Goal: Information Seeking & Learning: Learn about a topic

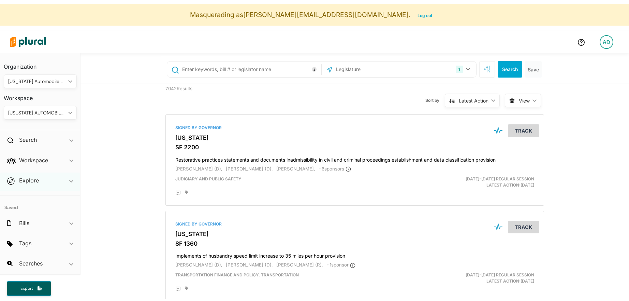
scroll to position [16, 0]
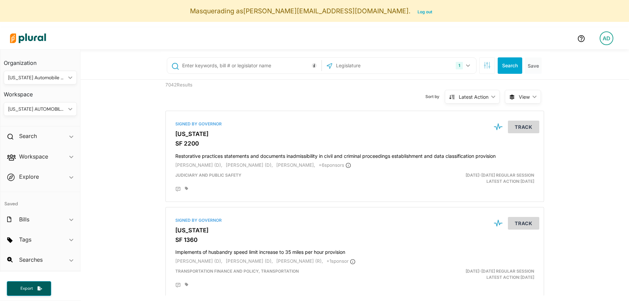
click at [36, 108] on div "[US_STATE] AUTOMOBILE DEALERS ASSOCIATION" at bounding box center [36, 108] width 57 height 7
click at [57, 217] on div "Bills ic_keyboard_arrow_down" at bounding box center [40, 220] width 80 height 18
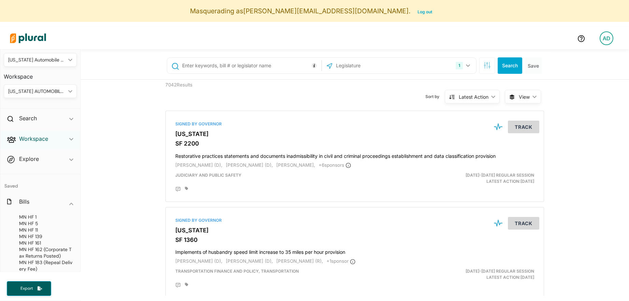
click at [36, 136] on h2 "Workspace" at bounding box center [33, 139] width 29 height 8
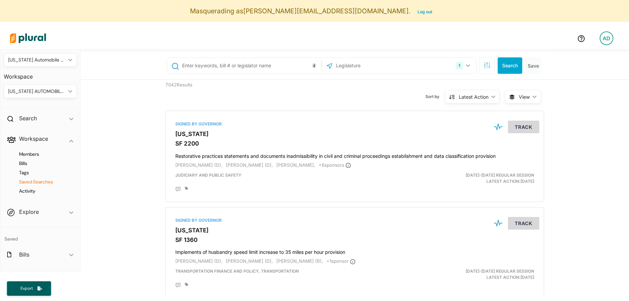
click at [32, 184] on h4 "Saved Searches" at bounding box center [42, 182] width 63 height 6
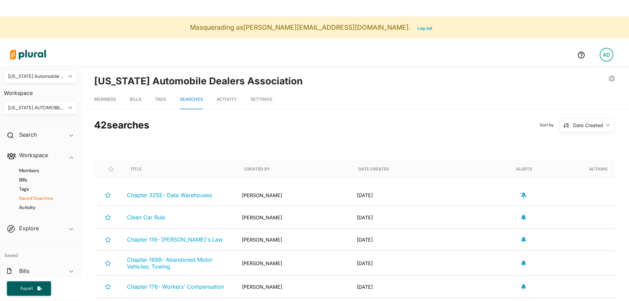
click at [135, 99] on span "Bills" at bounding box center [136, 99] width 12 height 5
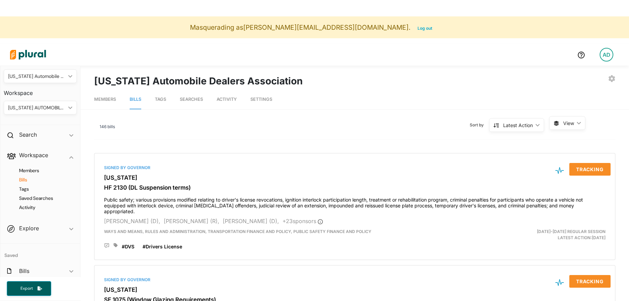
click at [189, 99] on span "Searches" at bounding box center [191, 99] width 23 height 5
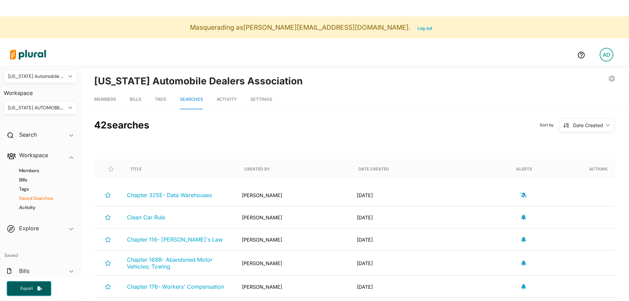
scroll to position [12, 0]
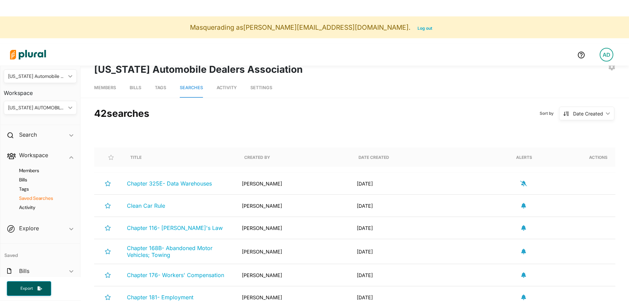
click at [157, 86] on span "Tags" at bounding box center [160, 87] width 11 height 5
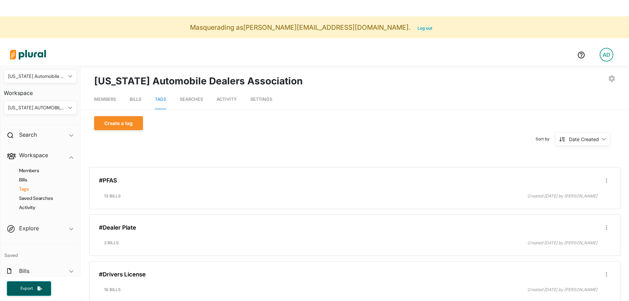
click at [189, 100] on span "Searches" at bounding box center [191, 99] width 23 height 5
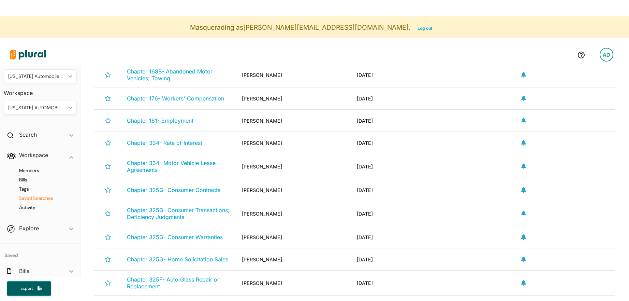
scroll to position [203, 0]
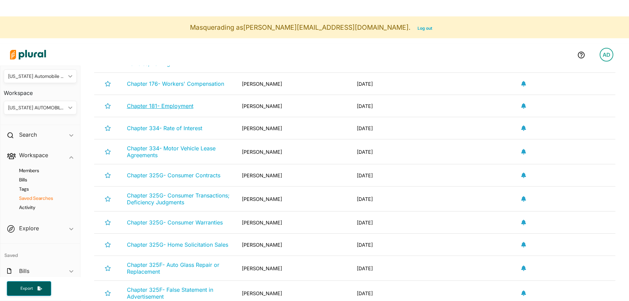
click at [170, 104] on span "Chapter 181- Employment" at bounding box center [160, 105] width 67 height 7
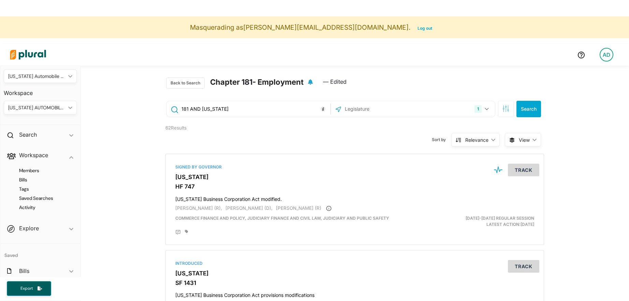
click at [526, 140] on span "View" at bounding box center [524, 139] width 11 height 7
click at [529, 156] on span "Table" at bounding box center [540, 156] width 41 height 6
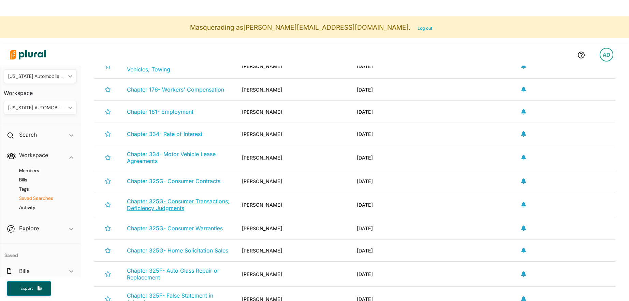
scroll to position [250, 0]
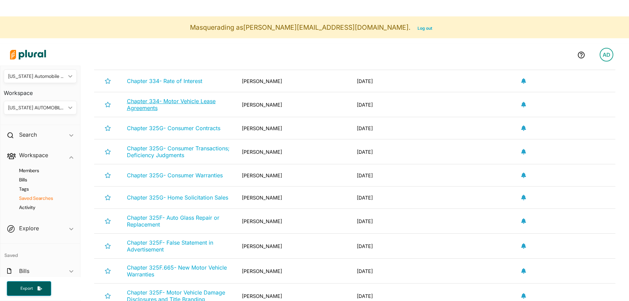
click at [143, 109] on span "Chapter 334- Motor Vehicle Lease Agreements" at bounding box center [171, 105] width 89 height 14
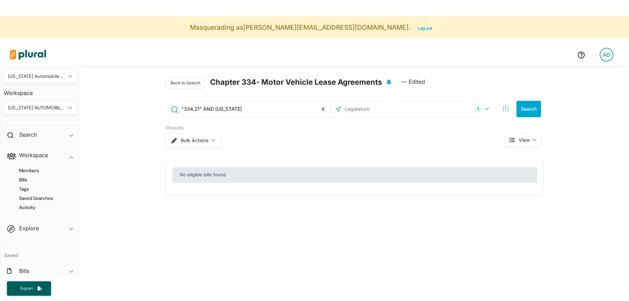
click at [256, 82] on h2 "Chapter 334- Motor Vehicle Lease Agreements" at bounding box center [296, 82] width 172 height 11
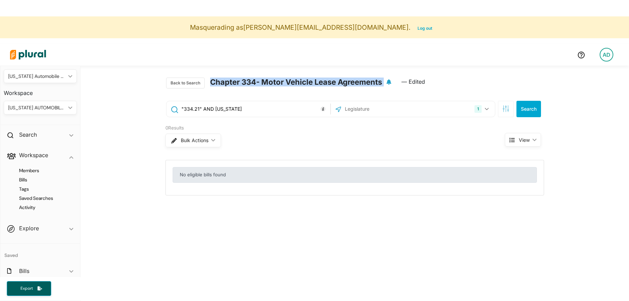
click at [256, 82] on h2 "Chapter 334- Motor Vehicle Lease Agreements" at bounding box center [296, 82] width 172 height 11
click at [236, 82] on h2 "Chapter 334- Motor Vehicle Lease Agreements" at bounding box center [296, 82] width 172 height 11
copy div "Chapter 334- Motor Vehicle Lease Agreements"
drag, startPoint x: 209, startPoint y: 82, endPoint x: 383, endPoint y: 83, distance: 174.1
click at [383, 83] on div "Back to Search Chapter 334- Motor Vehicle Lease Agreements — Edited" at bounding box center [354, 81] width 389 height 30
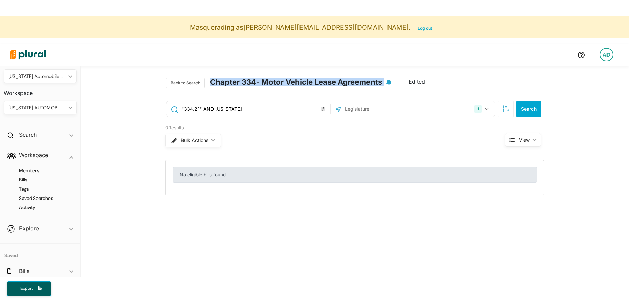
click at [233, 109] on input ""334.21" AND [US_STATE]" at bounding box center [255, 108] width 148 height 13
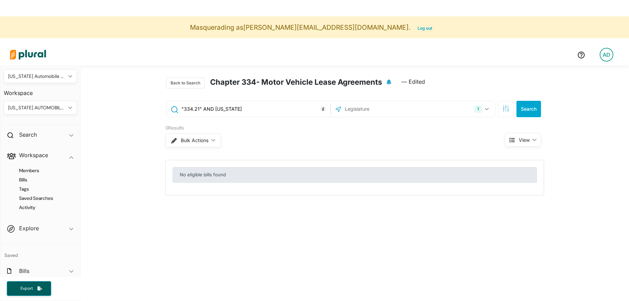
click at [233, 109] on input ""334.21" AND [US_STATE]" at bounding box center [255, 108] width 148 height 13
paste input "("motor vehicle lease" OR "vehicle leasing" OR "auto lease" OR "car lease" OR "…"
drag, startPoint x: 247, startPoint y: 111, endPoint x: 265, endPoint y: 110, distance: 18.5
click at [265, 110] on input "("motor vehicle lease" OR "vehicle leasing" OR "auto lease" OR "car lease" OR "…" at bounding box center [255, 108] width 148 height 13
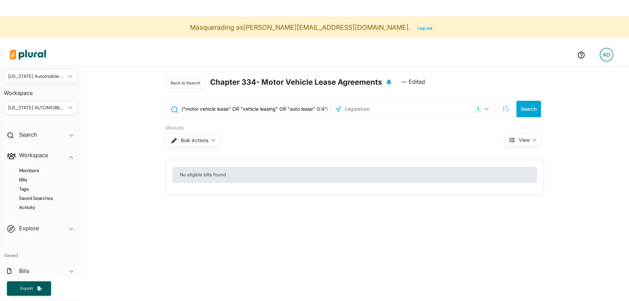
click at [265, 110] on input "("motor vehicle lease" OR "vehicle leasing" OR "auto lease" OR "car lease" OR "…" at bounding box center [255, 108] width 148 height 13
click at [527, 111] on button "Search" at bounding box center [529, 109] width 25 height 16
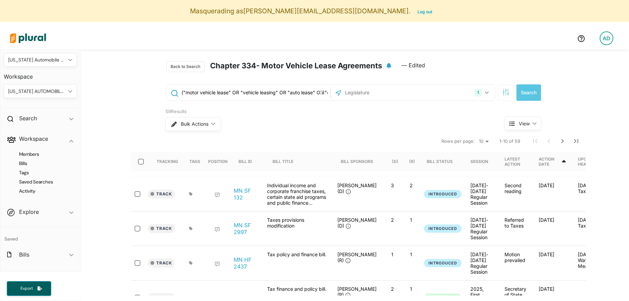
click at [233, 94] on input "("motor vehicle lease" OR "vehicle leasing" OR "auto lease" OR "car lease" OR "…" at bounding box center [255, 92] width 148 height 13
click at [230, 94] on input "("motor vehicle lease" OR "vehicle leasing" OR "auto lease" OR "car lease" OR "…" at bounding box center [255, 92] width 148 height 13
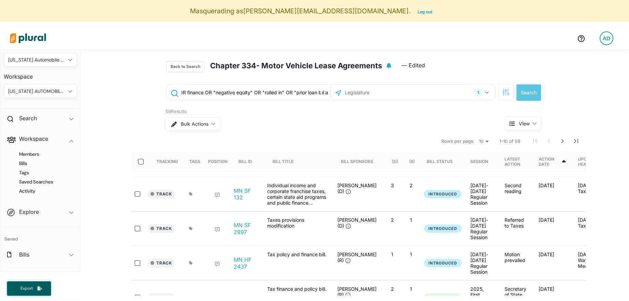
scroll to position [0, 470]
drag, startPoint x: 222, startPoint y: 94, endPoint x: 323, endPoint y: 96, distance: 100.7
click at [323, 96] on input "("motor vehicle lease" OR "vehicle leasing" OR "auto lease" OR "car lease" OR "…" at bounding box center [255, 92] width 148 height 13
click at [290, 95] on input "("motor vehicle lease" OR "vehicle leasing" OR "auto lease" OR "car lease" OR "…" at bounding box center [255, 92] width 148 height 13
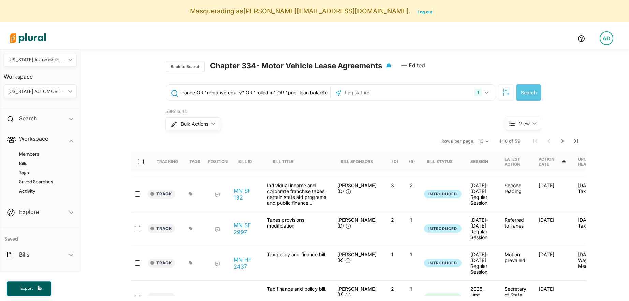
click at [290, 95] on input "("motor vehicle lease" OR "vehicle leasing" OR "auto lease" OR "car lease" OR "…" at bounding box center [255, 92] width 148 height 13
click at [262, 95] on input "("motor vehicle lease" OR "vehicle leasing" OR "auto lease" OR "car lease" OR "…" at bounding box center [255, 92] width 148 height 13
drag, startPoint x: 260, startPoint y: 95, endPoint x: 211, endPoint y: 95, distance: 48.8
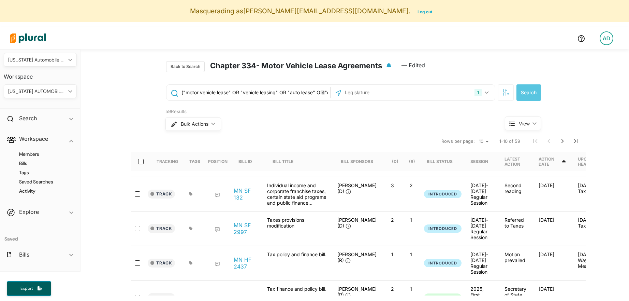
click at [211, 95] on input "("motor vehicle lease" OR "vehicle leasing" OR "auto lease" OR "car lease" OR "…" at bounding box center [255, 92] width 148 height 13
drag, startPoint x: 211, startPoint y: 95, endPoint x: 322, endPoint y: 100, distance: 110.7
click at [322, 100] on div "("motor vehicle lease" OR "vehicle leasing" OR "auto lease" OR "car lease" OR "…" at bounding box center [330, 92] width 329 height 16
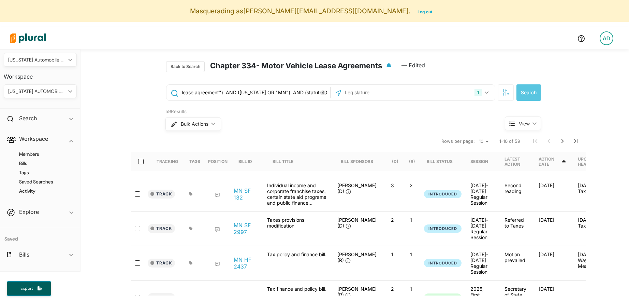
click at [259, 87] on input "("motor vehicle lease" OR "vehicle leasing" OR "auto lease" OR "car lease" OR "…" at bounding box center [255, 92] width 148 height 13
drag, startPoint x: 287, startPoint y: 94, endPoint x: 227, endPoint y: 94, distance: 60.4
click at [227, 94] on input "("motor vehicle lease" OR "vehicle leasing" OR "auto lease" OR "car lease" OR "…" at bounding box center [255, 92] width 148 height 13
click at [253, 88] on input "("motor vehicle lease" OR "vehicle leasing" OR "auto lease" OR "car lease" OR "…" at bounding box center [255, 92] width 148 height 13
drag, startPoint x: 269, startPoint y: 91, endPoint x: 311, endPoint y: 93, distance: 42.0
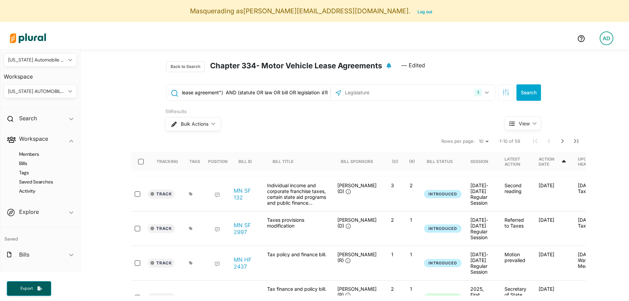
click at [311, 93] on input "("motor vehicle lease" OR "vehicle leasing" OR "auto lease" OR "car lease" OR "…" at bounding box center [255, 92] width 148 height 13
drag, startPoint x: 226, startPoint y: 92, endPoint x: 329, endPoint y: 96, distance: 102.8
click at [329, 96] on div "("motor vehicle lease" OR "vehicle leasing" OR "auto lease" OR "car lease" OR "…" at bounding box center [249, 93] width 164 height 16
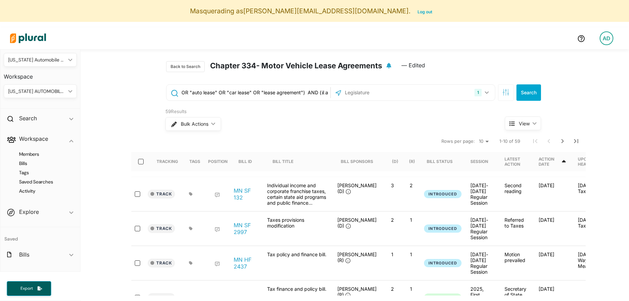
scroll to position [0, 98]
click at [307, 92] on input "("motor vehicle lease" OR "vehicle leasing" OR "auto lease" OR "car lease" OR "…" at bounding box center [255, 92] width 148 height 13
paste input "334.21"
type input "("motor vehicle lease" OR "vehicle leasing" OR "auto lease" OR "car lease" OR "…"
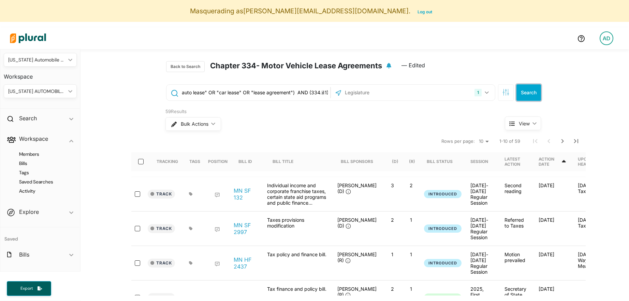
click at [537, 92] on button "Search" at bounding box center [529, 92] width 25 height 16
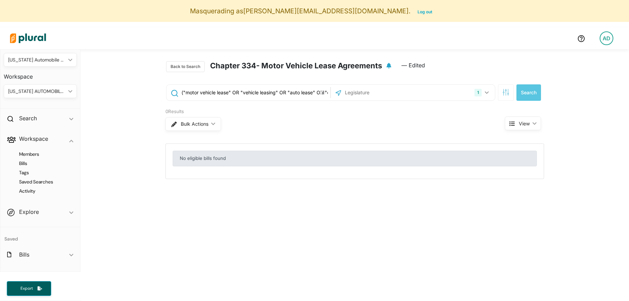
click at [293, 92] on input "("motor vehicle lease" OR "vehicle leasing" OR "auto lease" OR "car lease" OR "…" at bounding box center [255, 92] width 148 height 13
drag, startPoint x: 250, startPoint y: 92, endPoint x: 339, endPoint y: 91, distance: 88.8
click at [340, 91] on div "("motor vehicle lease" OR "vehicle leasing" OR "auto lease" OR "car lease" OR "…" at bounding box center [330, 92] width 329 height 16
click at [309, 92] on input "("motor vehicle lease" OR "vehicle leasing" OR "auto lease" OR "car lease" OR "…" at bounding box center [255, 92] width 148 height 13
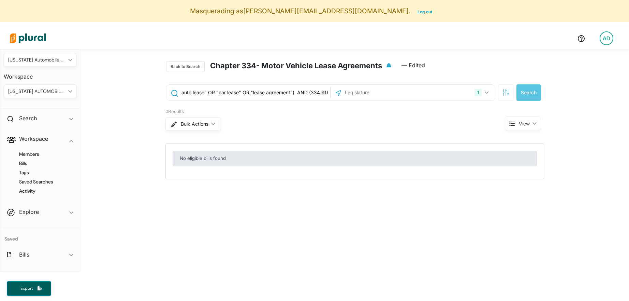
click at [309, 92] on input "("motor vehicle lease" OR "vehicle leasing" OR "auto lease" OR "car lease" OR "…" at bounding box center [255, 92] width 148 height 13
click at [305, 92] on input "("motor vehicle lease" OR "vehicle leasing" OR "auto lease" OR "car lease" OR "…" at bounding box center [255, 92] width 148 height 13
drag, startPoint x: 305, startPoint y: 92, endPoint x: 311, endPoint y: 92, distance: 5.8
click at [311, 92] on input "("motor vehicle lease" OR "vehicle leasing" OR "auto lease" OR "car lease" OR "…" at bounding box center [255, 92] width 148 height 13
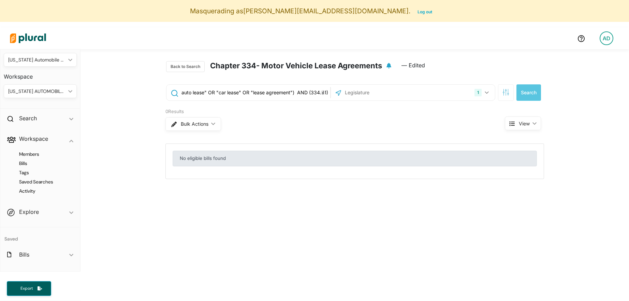
click at [311, 92] on input "("motor vehicle lease" OR "vehicle leasing" OR "auto lease" OR "car lease" OR "…" at bounding box center [255, 92] width 148 height 13
click at [380, 87] on input "text" at bounding box center [380, 92] width 73 height 13
click at [508, 94] on icon "button" at bounding box center [508, 93] width 1 height 1
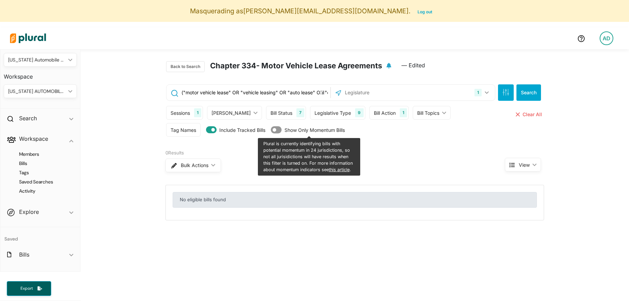
click at [186, 111] on div "Sessions" at bounding box center [180, 112] width 19 height 7
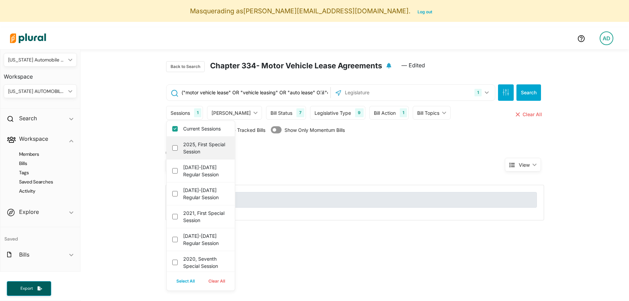
click at [207, 152] on label "2025, First Special Session" at bounding box center [205, 148] width 45 height 14
click at [178, 151] on session "2025, First Special Session" at bounding box center [174, 147] width 5 height 5
checkbox session "true"
click at [203, 167] on label "[DATE]-[DATE] Regular Session" at bounding box center [205, 171] width 45 height 14
click at [178, 168] on session "[DATE]-[DATE] Regular Session" at bounding box center [174, 170] width 5 height 5
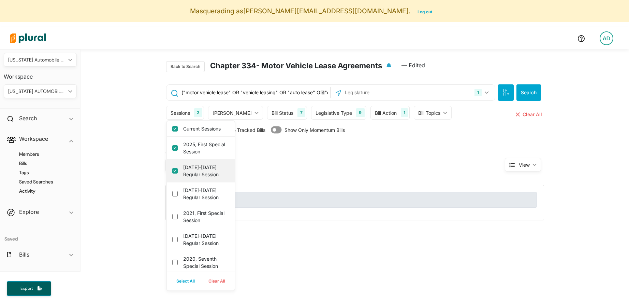
checkbox session "true"
click at [204, 192] on label "[DATE]-[DATE] Regular Session" at bounding box center [205, 193] width 45 height 14
click at [178, 192] on session "[DATE]-[DATE] Regular Session" at bounding box center [174, 193] width 5 height 5
checkbox session "true"
click at [182, 284] on button "Select All" at bounding box center [186, 281] width 32 height 10
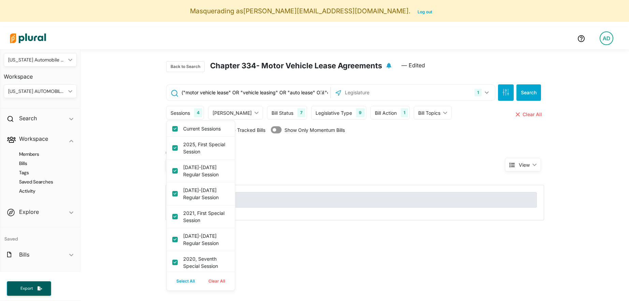
checkbox session "true"
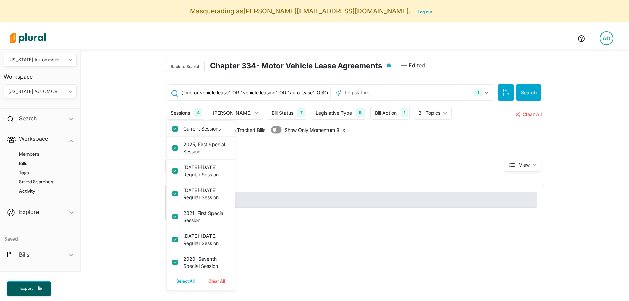
checkbox session "true"
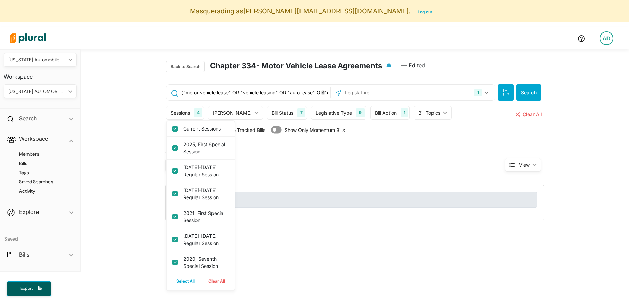
checkbox session "true"
click at [224, 285] on button "Clear All" at bounding box center [217, 281] width 30 height 10
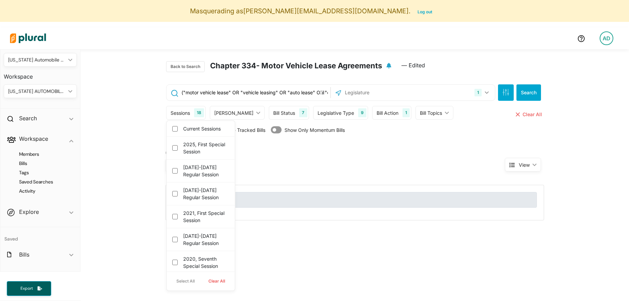
checkbox input "false"
checkbox session "false"
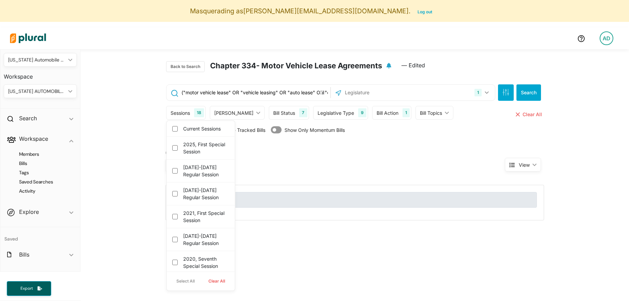
checkbox session "false"
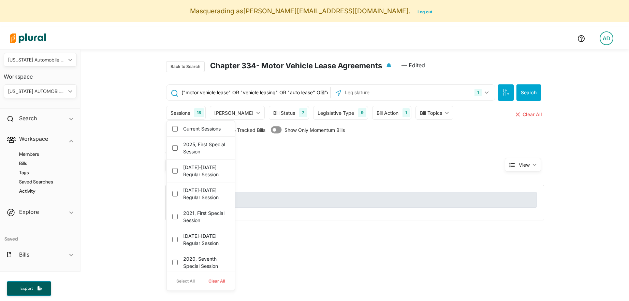
checkbox session "false"
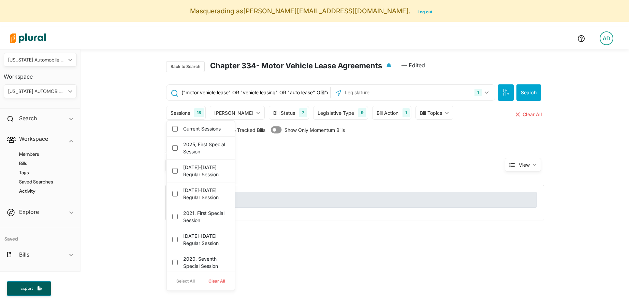
checkbox session "false"
click at [197, 128] on label "Current Sessions" at bounding box center [205, 128] width 45 height 7
click at [178, 128] on input "Current Sessions" at bounding box center [174, 128] width 5 height 5
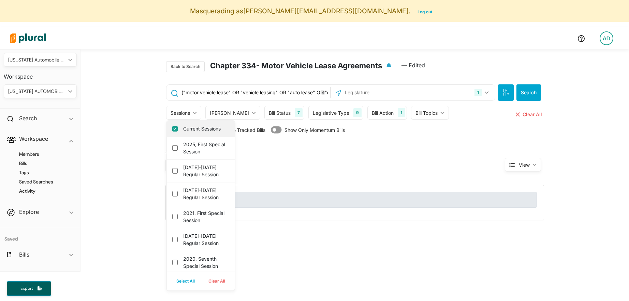
checkbox input "true"
drag, startPoint x: 197, startPoint y: 145, endPoint x: 197, endPoint y: 155, distance: 9.6
click at [197, 145] on label "2025, First Special Session" at bounding box center [205, 148] width 45 height 14
click at [178, 145] on session "2025, First Special Session" at bounding box center [174, 147] width 5 height 5
checkbox session "true"
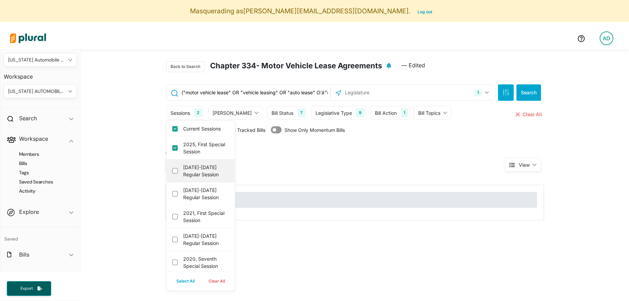
click at [197, 171] on label "[DATE]-[DATE] Regular Session" at bounding box center [205, 171] width 45 height 14
click at [178, 171] on session "[DATE]-[DATE] Regular Session" at bounding box center [174, 170] width 5 height 5
checkbox session "true"
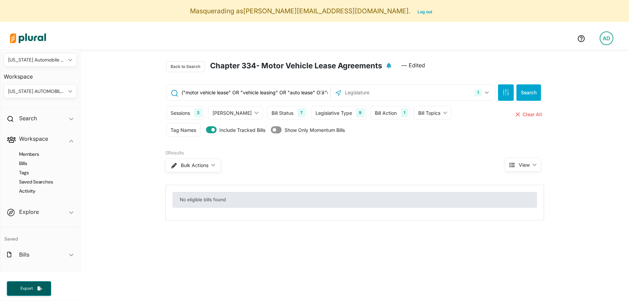
click at [312, 181] on div "0 Results Bulk Actions ic_keyboard_arrow_down View ic_keyboard_arrow_down No el…" at bounding box center [355, 183] width 549 height 73
click at [530, 93] on button "Search" at bounding box center [529, 92] width 25 height 16
click at [471, 138] on div "Tag Names Tag Names close Any of Selected ic_keyboard_arrow_down Any of Selecte…" at bounding box center [355, 131] width 378 height 17
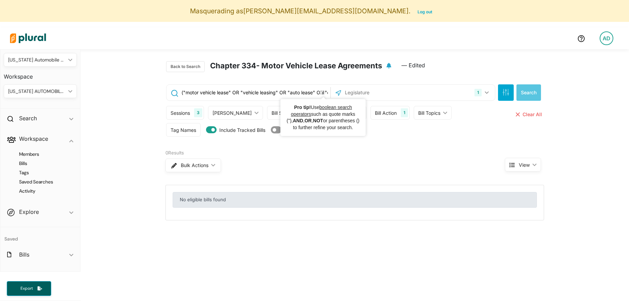
click at [313, 95] on input "("motor vehicle lease" OR "vehicle leasing" OR "auto lease" OR "car lease" OR "…" at bounding box center [255, 92] width 148 height 13
click at [296, 94] on input "("motor vehicle lease" OR "vehicle leasing" OR "auto lease" OR "car lease" OR "…" at bounding box center [255, 92] width 148 height 13
drag, startPoint x: 292, startPoint y: 94, endPoint x: 329, endPoint y: 96, distance: 36.6
click at [329, 96] on div "("motor vehicle lease" OR "vehicle leasing" OR "auto lease" OR "car lease" OR "…" at bounding box center [249, 93] width 164 height 16
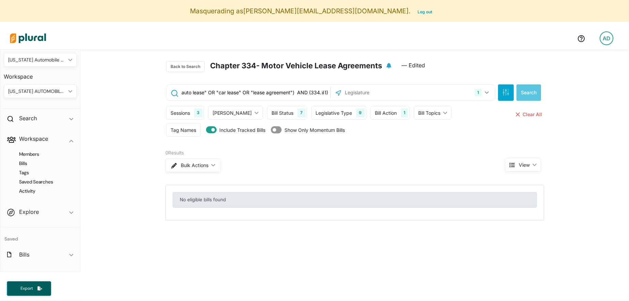
click at [313, 93] on input "("motor vehicle lease" OR "vehicle leasing" OR "auto lease" OR "car lease" OR "…" at bounding box center [255, 92] width 148 height 13
type input "("motor vehicle lease" OR "vehicle leasing" OR "auto lease" OR "car lease" OR "…"
click at [539, 93] on button "Search" at bounding box center [529, 92] width 25 height 16
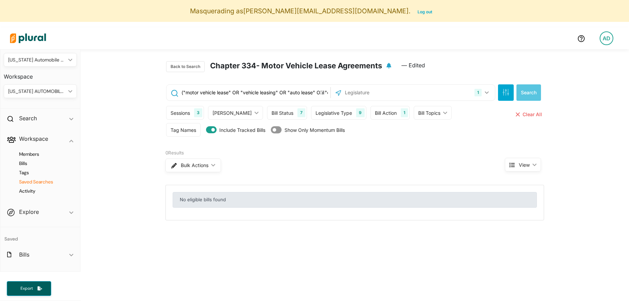
click at [41, 184] on h4 "Saved Searches" at bounding box center [42, 182] width 63 height 6
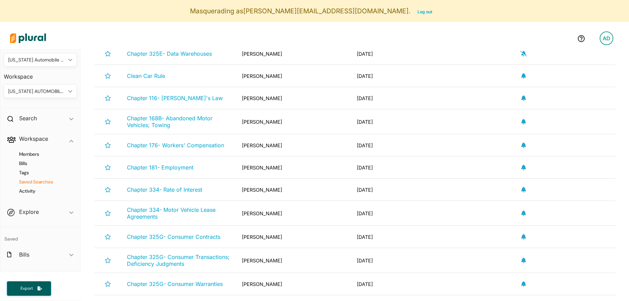
scroll to position [211, 0]
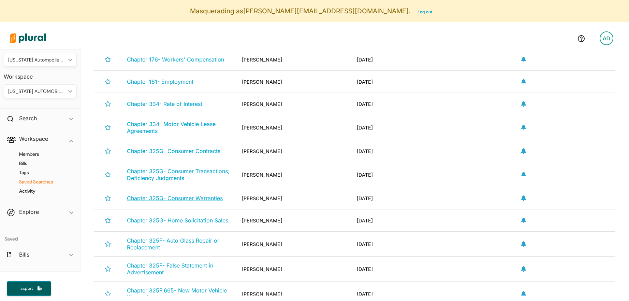
click at [170, 197] on span "Chapter 325G- Consumer Warranties" at bounding box center [175, 198] width 96 height 7
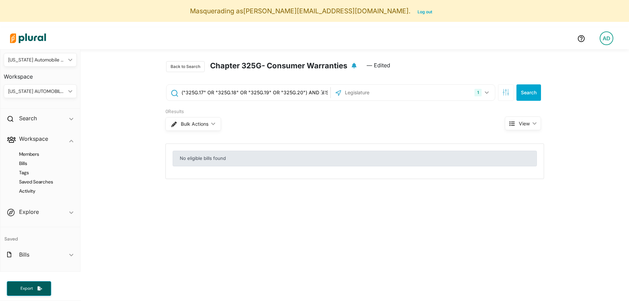
click at [208, 93] on input "("325G.17" OR "325G.18" OR "325G.19" OR "325G.20") AND [US_STATE]" at bounding box center [255, 92] width 148 height 13
drag, startPoint x: 208, startPoint y: 93, endPoint x: 242, endPoint y: 92, distance: 33.5
click at [243, 93] on input "("325G.17" OR "325G.18" OR "325G.19" OR "325G.20") AND [US_STATE]" at bounding box center [255, 92] width 148 height 13
click at [242, 92] on input "("325G.17" OR "325G.18" OR "325G.19" OR "325G.20") AND [US_STATE]" at bounding box center [255, 92] width 148 height 13
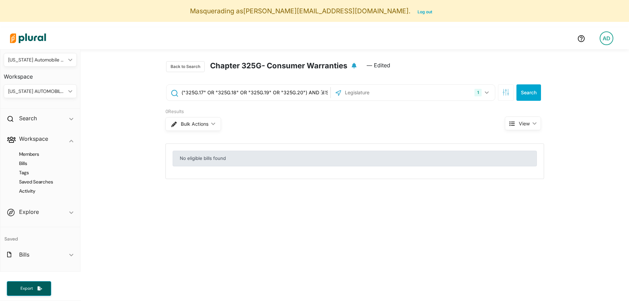
click at [242, 92] on input "("325G.17" OR "325G.18" OR "325G.19" OR "325G.20") AND [US_STATE]" at bounding box center [255, 92] width 148 height 13
click at [239, 92] on input "("325G.17" OR "325G.18" OR "325G.19" OR "325G.20") AND [US_STATE]" at bounding box center [255, 92] width 148 height 13
drag, startPoint x: 222, startPoint y: 92, endPoint x: 260, endPoint y: 93, distance: 38.6
click at [260, 93] on input "("325G.17" OR "325G.18" OR "325G.19" OR "325G.20") AND [US_STATE]" at bounding box center [255, 92] width 148 height 13
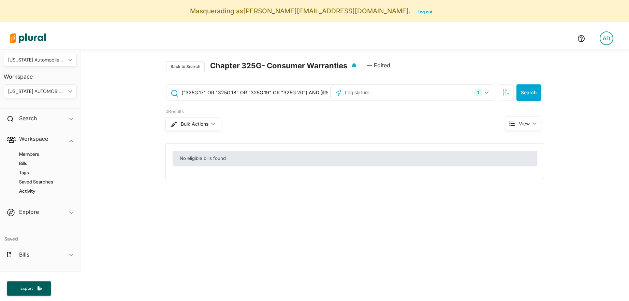
click at [260, 93] on input "("325G.17" OR "325G.18" OR "325G.19" OR "325G.20") AND [US_STATE]" at bounding box center [255, 92] width 148 height 13
click at [252, 93] on input "("325G.17" OR "325G.18" OR "325G.19" OR "325G.20") AND [US_STATE]" at bounding box center [255, 92] width 148 height 13
drag, startPoint x: 246, startPoint y: 93, endPoint x: 292, endPoint y: 93, distance: 46.4
click at [292, 93] on input "("325G.17" OR "325G.18" OR "325G.19" OR "325G.20") AND [US_STATE]" at bounding box center [255, 92] width 148 height 13
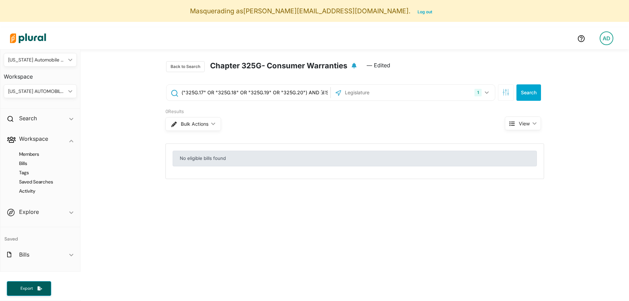
click at [292, 93] on input "("325G.17" OR "325G.18" OR "325G.19" OR "325G.20") AND [US_STATE]" at bounding box center [255, 92] width 148 height 13
drag, startPoint x: 287, startPoint y: 93, endPoint x: 306, endPoint y: 93, distance: 19.1
click at [307, 93] on input "("325G.17" OR "325G.18" OR "325G.19" OR "325G.20") AND [US_STATE]" at bounding box center [255, 92] width 148 height 13
click at [306, 93] on input "("325G.17" OR "325G.18" OR "325G.19" OR "325G.20") AND [US_STATE]" at bounding box center [255, 92] width 148 height 13
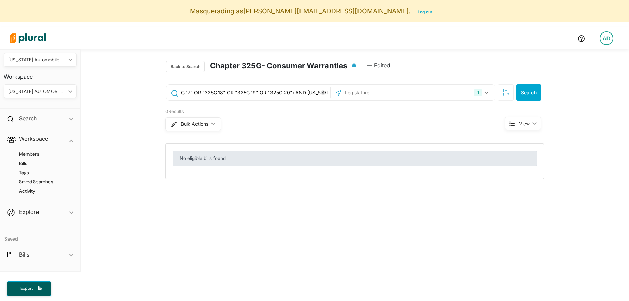
drag, startPoint x: 254, startPoint y: 93, endPoint x: 344, endPoint y: 95, distance: 90.8
click at [345, 95] on div "("325G.17" OR "325G.18" OR "325G.19" OR "325G.20") AND [US_STATE] 1 [US_STATE] …" at bounding box center [330, 92] width 329 height 16
click at [294, 95] on input "("325G.17" OR "325G.18" OR "325G.19" OR "325G.20") AND [US_STATE]" at bounding box center [255, 92] width 148 height 13
copy h2 "Chapter 325G"
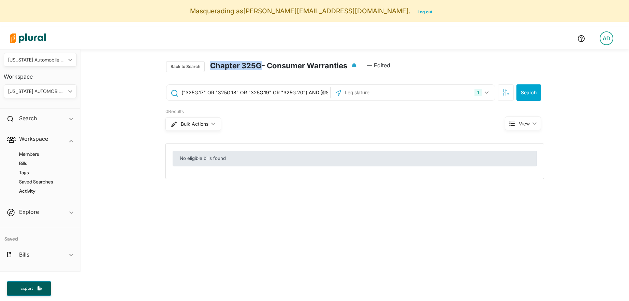
drag, startPoint x: 211, startPoint y: 66, endPoint x: 260, endPoint y: 65, distance: 49.5
click at [260, 65] on h2 "Chapter 325G- Consumer Warranties" at bounding box center [278, 66] width 137 height 11
click at [38, 181] on h4 "Saved Searches" at bounding box center [42, 182] width 63 height 6
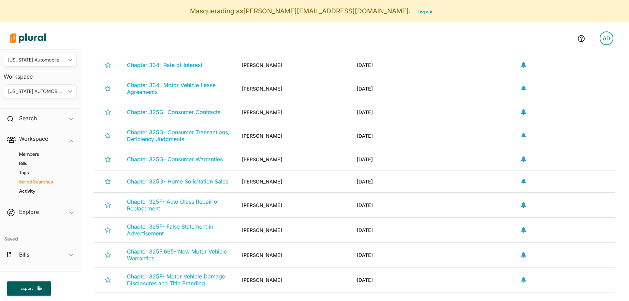
click at [159, 208] on span "Chapter 325F- Auto Glass Repair or Replacement" at bounding box center [173, 205] width 93 height 14
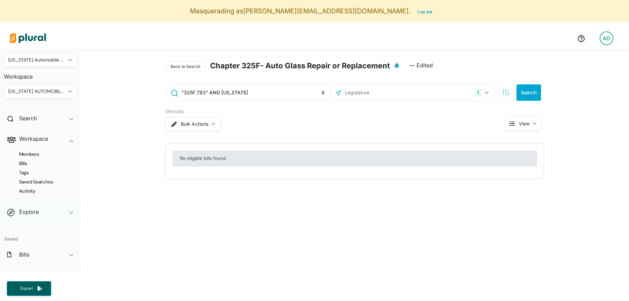
scroll to position [53, 0]
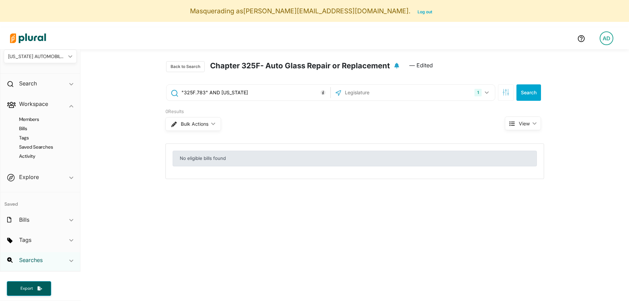
click at [38, 261] on h2 "Searches" at bounding box center [31, 260] width 24 height 8
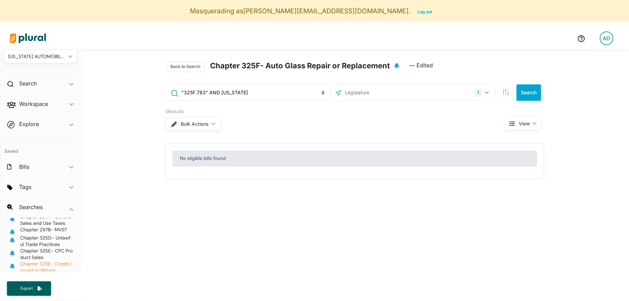
scroll to position [139, 0]
click at [38, 241] on span "Chapter 325E- CFC Product Sales" at bounding box center [46, 239] width 53 height 13
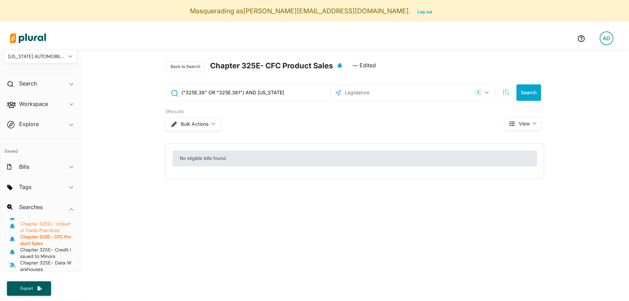
click at [45, 229] on span "Chapter 325D- Unlawful Trade Practices" at bounding box center [45, 227] width 51 height 13
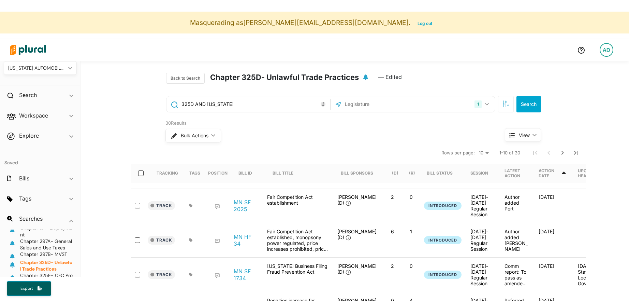
click at [191, 105] on input "325D AND [US_STATE]" at bounding box center [255, 104] width 148 height 13
click at [197, 105] on input "325D AND [US_STATE]" at bounding box center [255, 104] width 148 height 13
click at [187, 105] on input "325D AND [US_STATE]" at bounding box center [255, 104] width 148 height 13
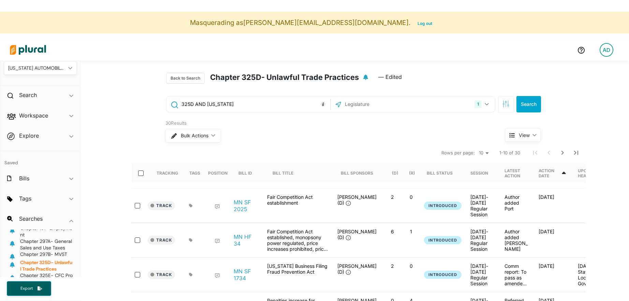
click at [240, 109] on input "325D AND [US_STATE]" at bounding box center [255, 104] width 148 height 13
paste input "("deceptive trade practice*" OR "unfair competition" OR "unfair method*" OR "un…"
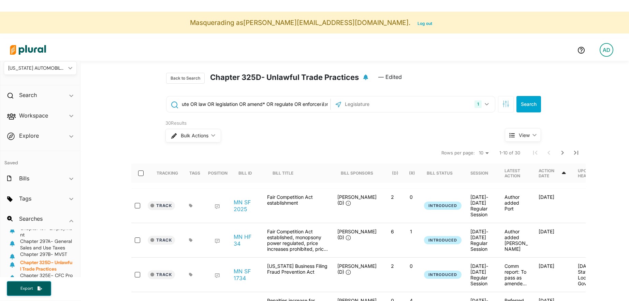
type input "("deceptive trade practice*" OR "unfair competition" OR "unfair method*" OR "un…"
click at [525, 106] on button "Search" at bounding box center [529, 104] width 25 height 16
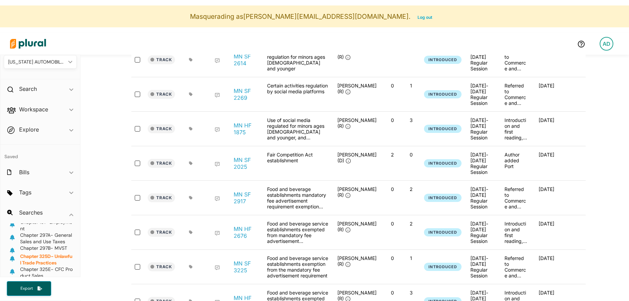
scroll to position [210, 0]
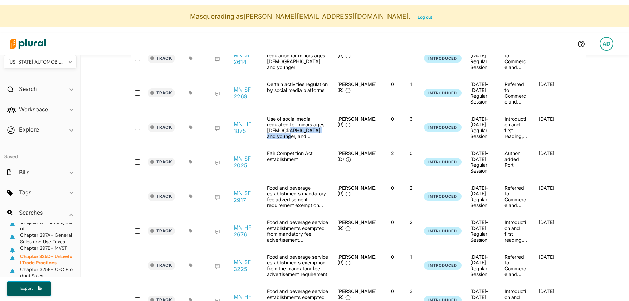
drag, startPoint x: 284, startPoint y: 130, endPoint x: 290, endPoint y: 138, distance: 10.0
click at [290, 138] on div "Use of social media regulated for minors ages [DEMOGRAPHIC_DATA] and younger, a…" at bounding box center [298, 127] width 68 height 23
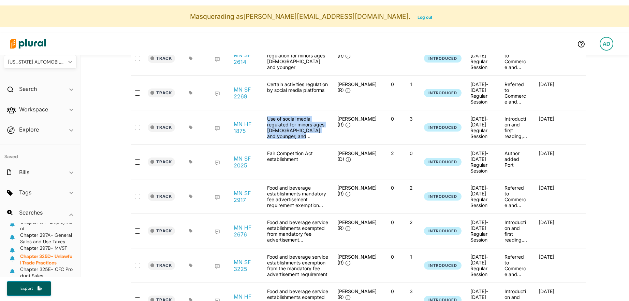
click at [287, 132] on div "Use of social media regulated for minors ages [DEMOGRAPHIC_DATA] and younger, a…" at bounding box center [298, 127] width 68 height 23
drag, startPoint x: 285, startPoint y: 128, endPoint x: 291, endPoint y: 135, distance: 9.5
click at [291, 135] on div "Use of social media regulated for minors ages [DEMOGRAPHIC_DATA] and younger, a…" at bounding box center [298, 127] width 68 height 23
drag, startPoint x: 287, startPoint y: 151, endPoint x: 297, endPoint y: 159, distance: 12.4
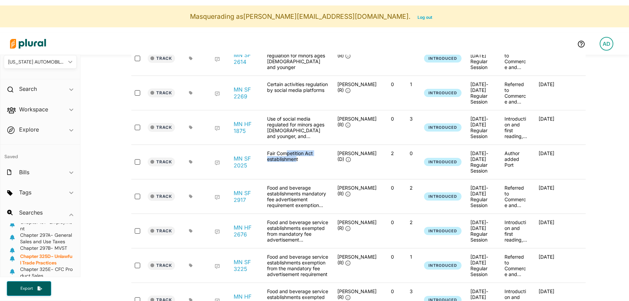
click at [298, 159] on div "Fair Competition Act establishment" at bounding box center [298, 161] width 68 height 23
click at [297, 159] on div "Fair Competition Act establishment" at bounding box center [298, 161] width 68 height 23
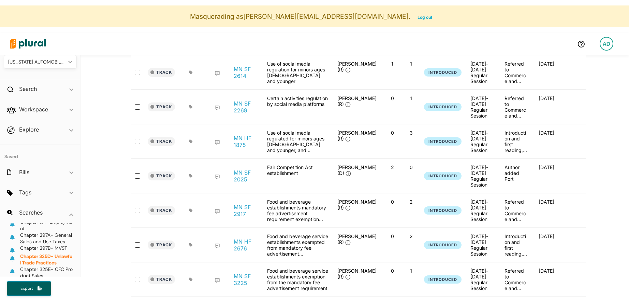
scroll to position [191, 0]
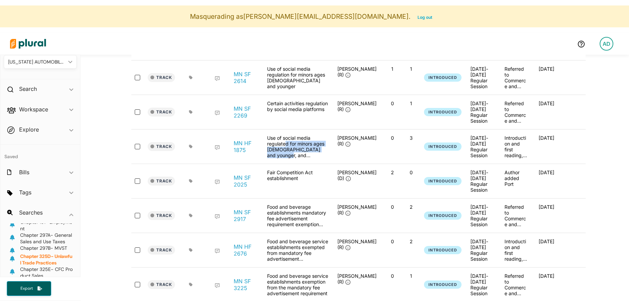
drag, startPoint x: 284, startPoint y: 143, endPoint x: 293, endPoint y: 157, distance: 16.6
click at [293, 157] on div "Use of social media regulated for minors ages [DEMOGRAPHIC_DATA] and younger, a…" at bounding box center [298, 146] width 68 height 23
drag, startPoint x: 293, startPoint y: 157, endPoint x: 281, endPoint y: 155, distance: 12.5
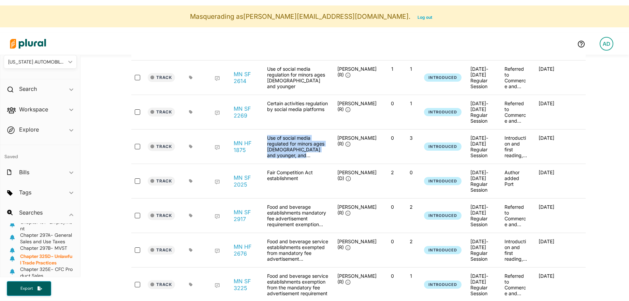
click at [292, 157] on div "Use of social media regulated for minors ages [DEMOGRAPHIC_DATA] and younger, a…" at bounding box center [298, 146] width 68 height 23
click at [253, 149] on link "MN HF 1875" at bounding box center [247, 147] width 26 height 14
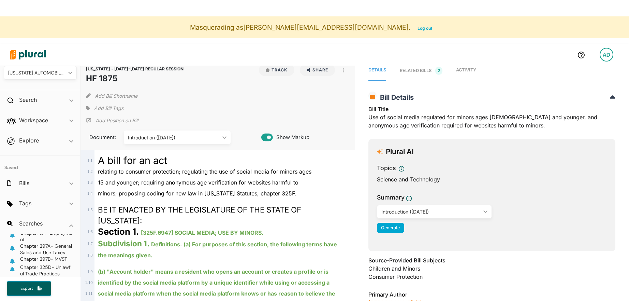
scroll to position [9, 0]
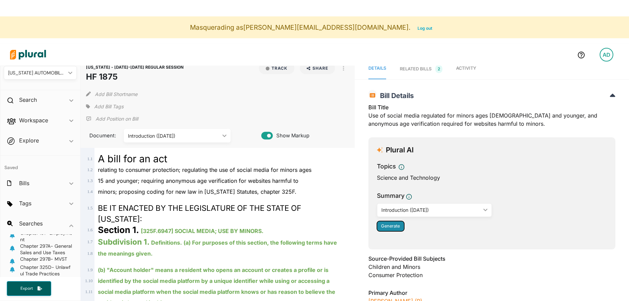
click at [395, 224] on span "Generate" at bounding box center [390, 225] width 19 height 5
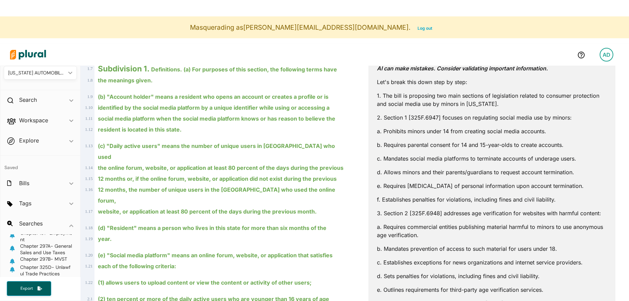
scroll to position [191, 0]
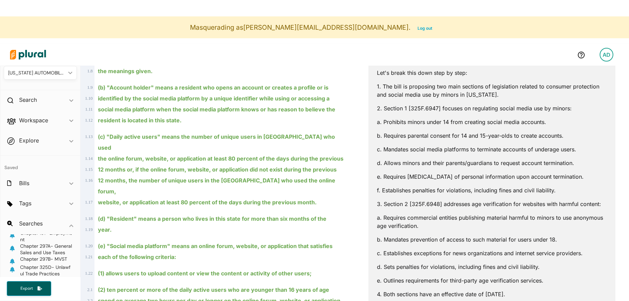
drag, startPoint x: 435, startPoint y: 88, endPoint x: 471, endPoint y: 158, distance: 78.9
click at [472, 158] on div "AI can make mistakes. Consider validating important information. Let's break th…" at bounding box center [492, 214] width 230 height 331
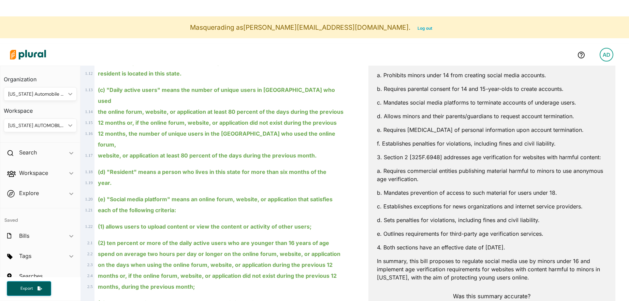
scroll to position [226, 0]
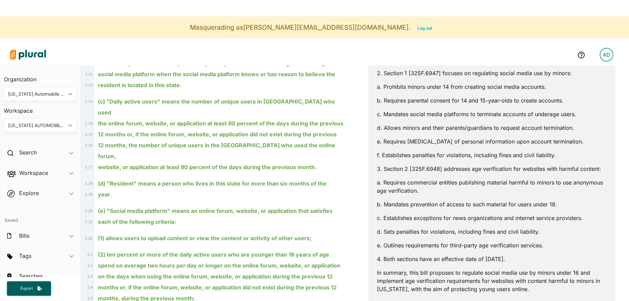
drag, startPoint x: 437, startPoint y: 169, endPoint x: 450, endPoint y: 189, distance: 24.1
click at [450, 189] on div "AI can make mistakes. Consider validating important information. Let's break th…" at bounding box center [492, 179] width 230 height 331
click at [450, 189] on p "a. Requires commercial entities publishing material harmful to minors to use an…" at bounding box center [492, 186] width 230 height 16
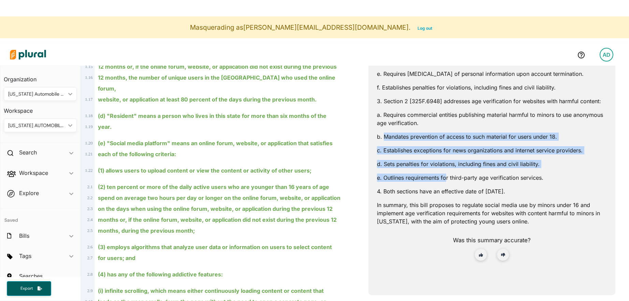
drag, startPoint x: 427, startPoint y: 127, endPoint x: 441, endPoint y: 182, distance: 56.9
click at [441, 182] on div "AI can make mistakes. Consider validating important information. Let's break th…" at bounding box center [492, 111] width 230 height 331
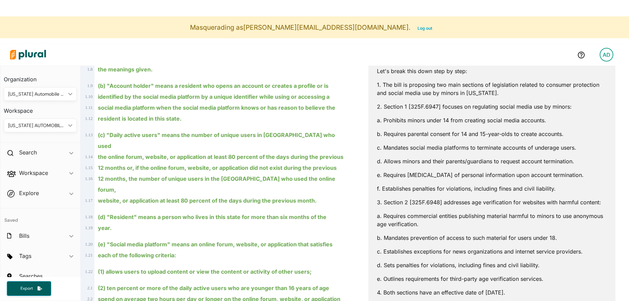
scroll to position [135, 0]
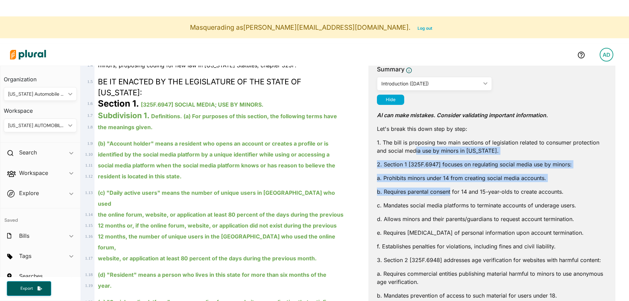
drag, startPoint x: 416, startPoint y: 154, endPoint x: 446, endPoint y: 196, distance: 51.7
click at [446, 196] on div "AI can make mistakes. Consider validating important information. Let's break th…" at bounding box center [492, 270] width 230 height 331
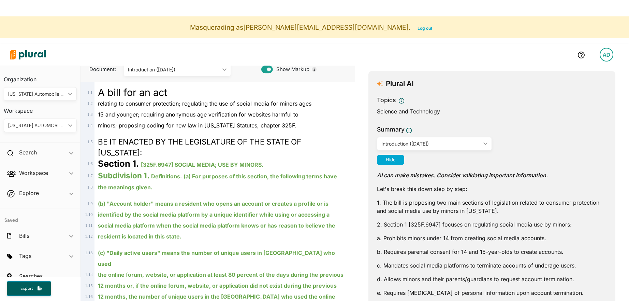
scroll to position [0, 0]
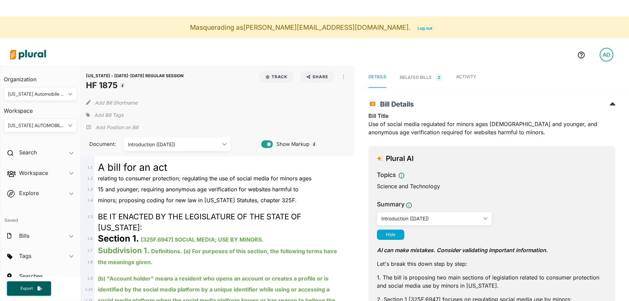
click at [230, 104] on div "Add Bill Shortname" at bounding box center [218, 101] width 264 height 14
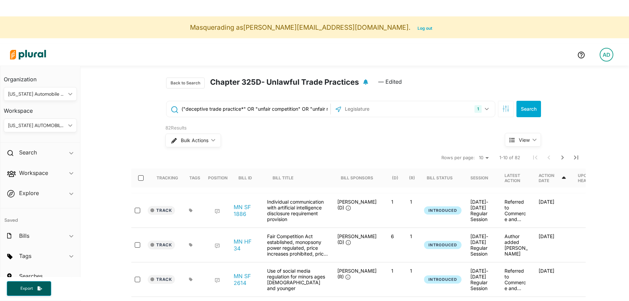
scroll to position [11, 0]
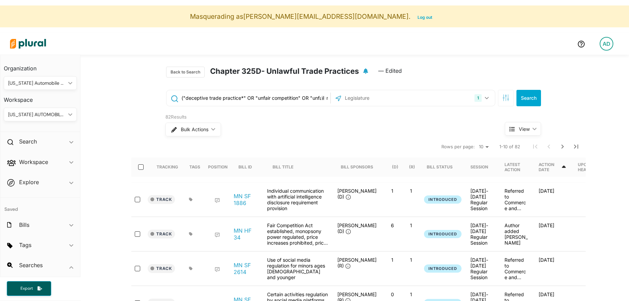
click at [234, 100] on input "("deceptive trade practice*" OR "unfair competition" OR "unfair method*" OR "un…" at bounding box center [255, 97] width 148 height 13
click at [171, 97] on icon at bounding box center [174, 98] width 7 height 7
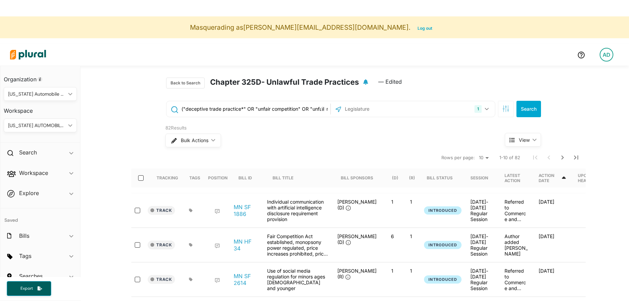
click at [228, 108] on input "("deceptive trade practice*" OR "unfair competition" OR "unfair method*" OR "un…" at bounding box center [255, 108] width 148 height 13
click at [220, 108] on input "("deceptive trade practice*" OR "unfair competition" OR "unfair method*" OR "un…" at bounding box center [255, 108] width 148 height 13
drag, startPoint x: 220, startPoint y: 108, endPoint x: 251, endPoint y: 108, distance: 31.1
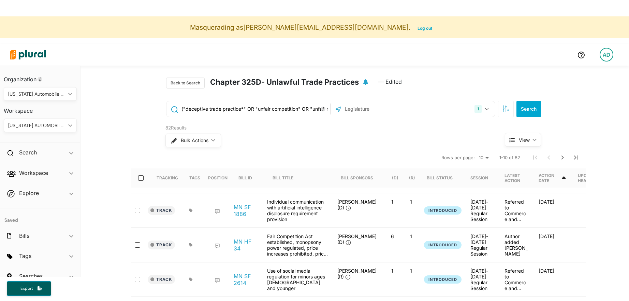
click at [251, 108] on input "("deceptive trade practice*" OR "unfair competition" OR "unfair method*" OR "un…" at bounding box center [255, 108] width 148 height 13
drag, startPoint x: 274, startPoint y: 110, endPoint x: 221, endPoint y: 110, distance: 53.3
click at [221, 110] on input "("deceptive trade practice*" OR "unfair competition" OR "unfair method*" OR "un…" at bounding box center [255, 108] width 148 height 13
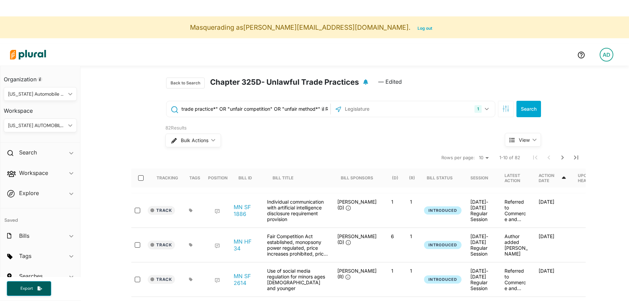
scroll to position [0, 104]
drag, startPoint x: 205, startPoint y: 110, endPoint x: 326, endPoint y: 113, distance: 121.2
click at [326, 113] on input "("deceptive trade practice*" OR "unfair competition" OR "unfair method*" OR "un…" at bounding box center [255, 108] width 148 height 13
click at [271, 116] on div "("deceptive trade practice*" OR "unfair competition" OR "unfair method*" OR "un…" at bounding box center [249, 109] width 164 height 16
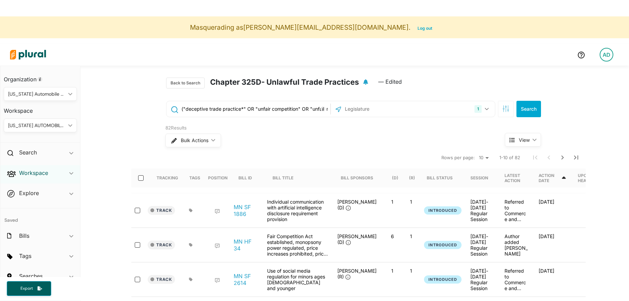
click at [28, 174] on h2 "Workspace" at bounding box center [33, 173] width 29 height 8
click at [30, 188] on h4 "Members" at bounding box center [42, 188] width 63 height 6
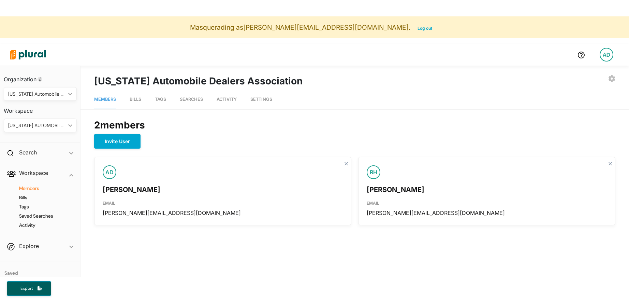
click at [194, 97] on span "Searches" at bounding box center [191, 99] width 23 height 5
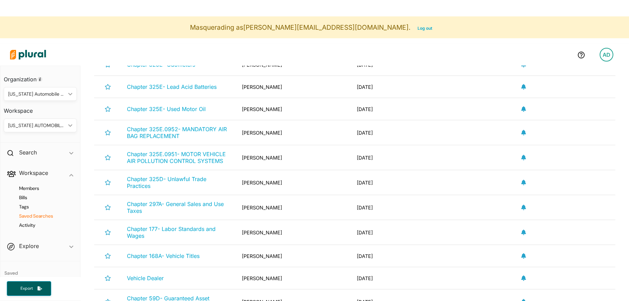
scroll to position [676, 0]
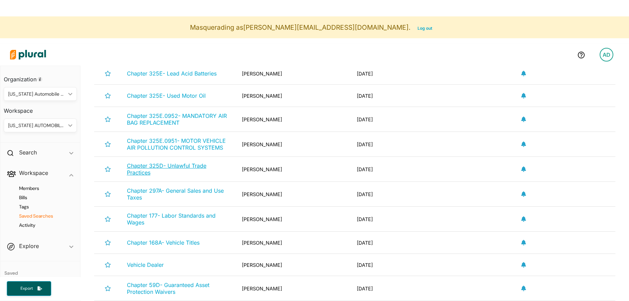
click at [185, 167] on span "Chapter 325D- Unlawful Trade Practices" at bounding box center [167, 169] width 80 height 14
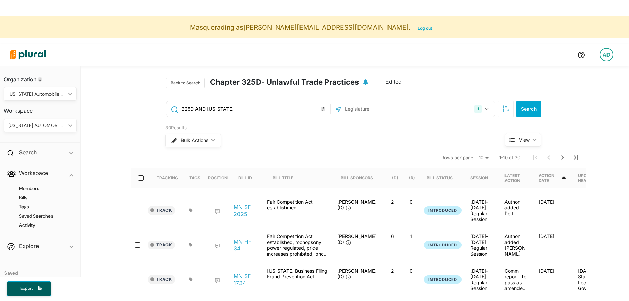
click at [227, 105] on input "325D AND [US_STATE]" at bounding box center [255, 108] width 148 height 13
paste input "("deceptive trade practice*" OR "unfair competition" OR "unfair method*" OR "un…"
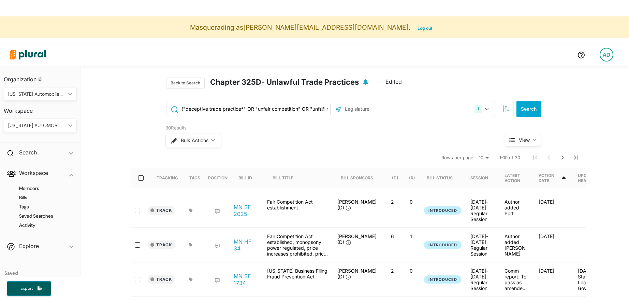
scroll to position [0, 263]
drag, startPoint x: 254, startPoint y: 110, endPoint x: 315, endPoint y: 110, distance: 61.1
click at [317, 111] on input "("deceptive trade practice*" OR "unfair competition" OR "unfair method*" OR "un…" at bounding box center [255, 108] width 148 height 13
click at [315, 110] on input "("deceptive trade practice*" OR "unfair competition" OR "unfair method*" OR "un…" at bounding box center [255, 108] width 148 height 13
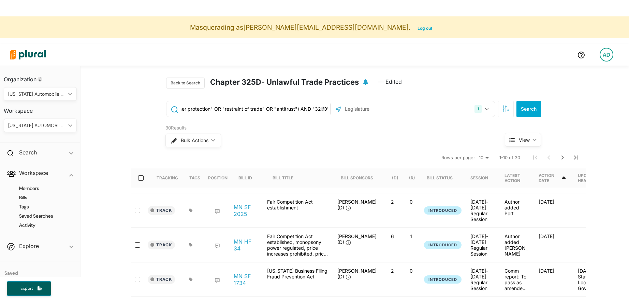
type input "("deceptive trade practice*" OR "unfair competition" OR "unfair method*" OR "un…"
click at [350, 138] on div "Bulk Actions ic_keyboard_arrow_down" at bounding box center [323, 140] width 314 height 18
click at [534, 112] on button "Search" at bounding box center [529, 109] width 25 height 16
